Goal: Task Accomplishment & Management: Use online tool/utility

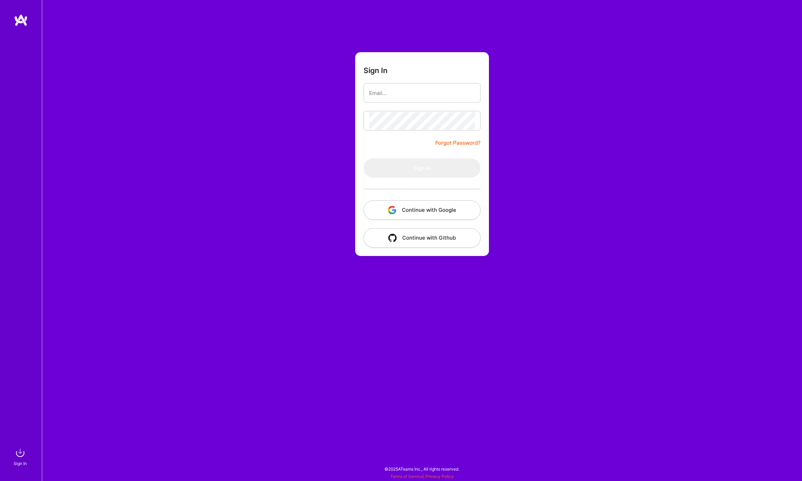
type input "[EMAIL_ADDRESS][DOMAIN_NAME]"
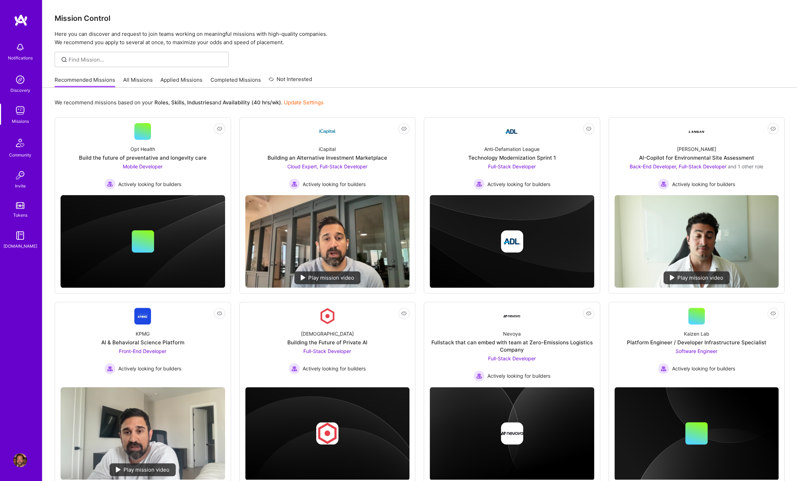
click at [135, 80] on link "All Missions" at bounding box center [138, 81] width 30 height 11
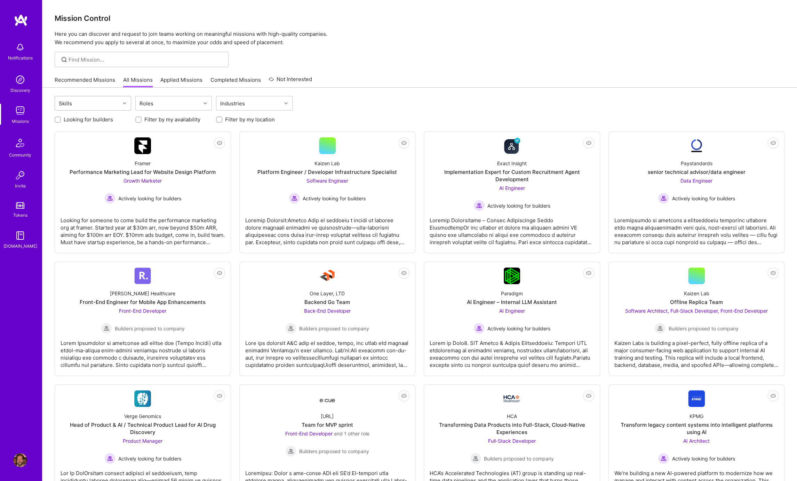
click at [102, 105] on div "Skills" at bounding box center [87, 103] width 65 height 14
click at [63, 160] on input "checkbox" at bounding box center [62, 160] width 5 height 5
checkbox input "true"
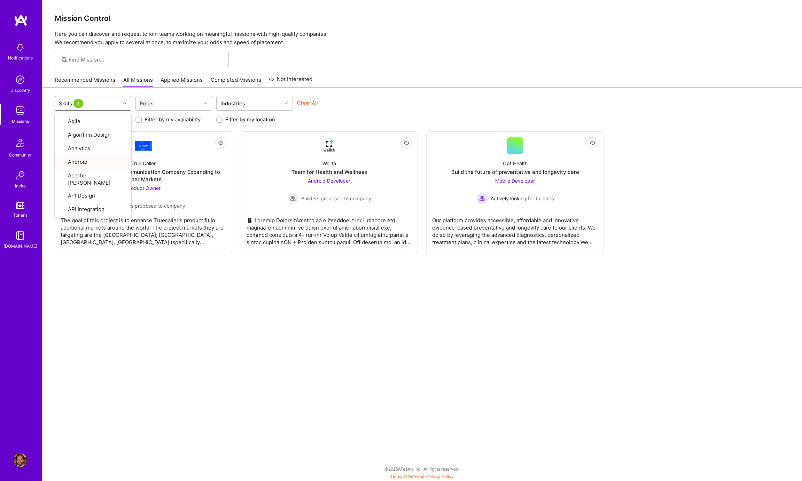
click at [136, 277] on div "option Android, selected. option Artificial Intelligence (AI) focused, 8 of 78.…" at bounding box center [421, 280] width 759 height 385
click at [18, 49] on img at bounding box center [20, 47] width 14 height 14
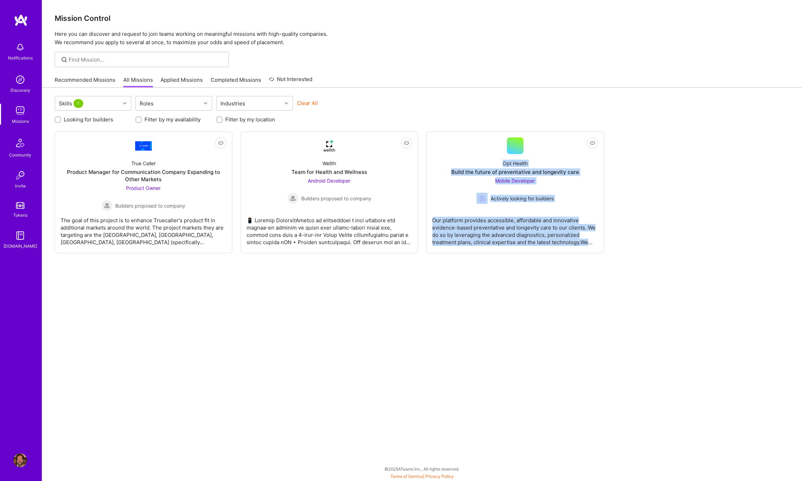
click at [231, 274] on div "Notifications Discovery Missions Community Invite Tokens [DOMAIN_NAME] Profile …" at bounding box center [401, 239] width 802 height 478
click at [96, 322] on div "Skills 1 Roles Industries Clear All Looking for builders Filter by my availabil…" at bounding box center [421, 280] width 759 height 385
